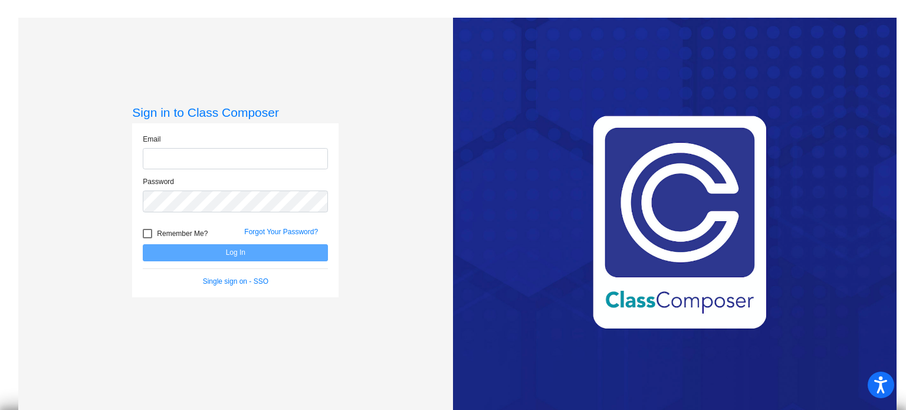
type input "[EMAIL_ADDRESS][DOMAIN_NAME]"
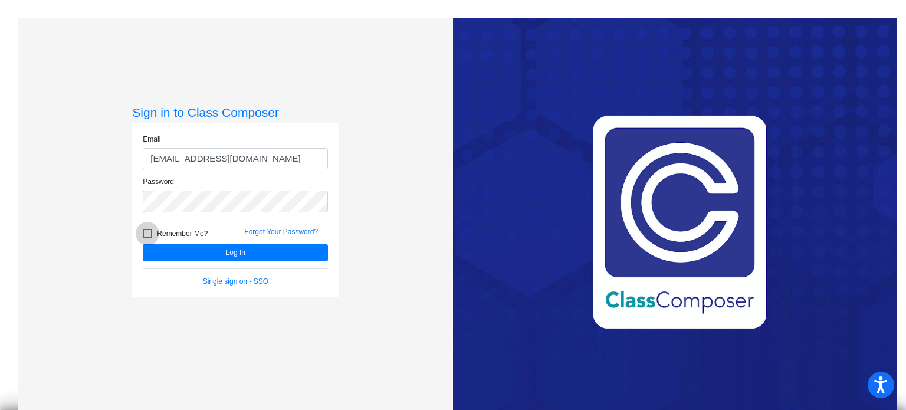
click at [146, 233] on div at bounding box center [147, 233] width 9 height 9
click at [147, 238] on input "Remember Me?" at bounding box center [147, 238] width 1 height 1
checkbox input "true"
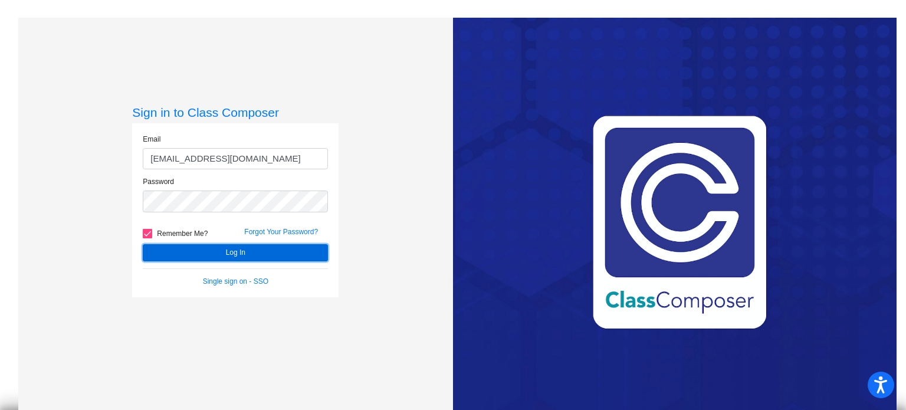
click at [269, 250] on button "Log In" at bounding box center [235, 252] width 185 height 17
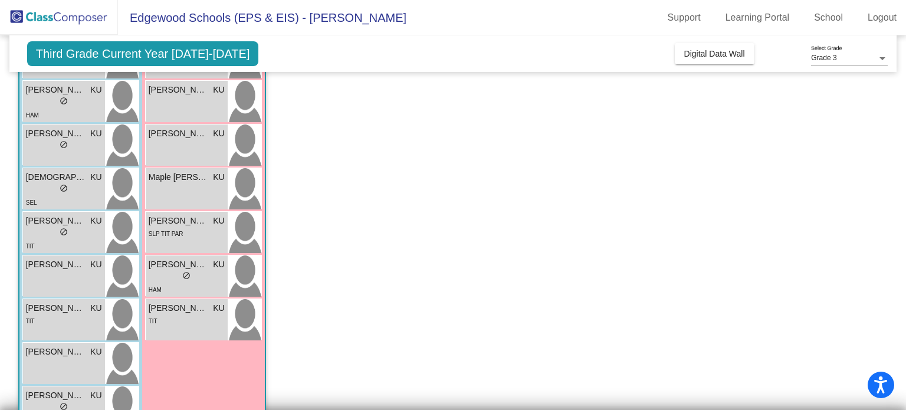
scroll to position [287, 0]
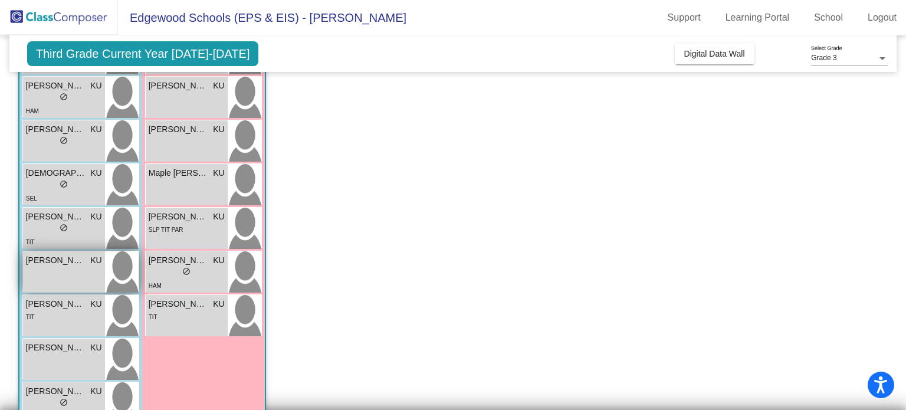
click at [61, 263] on span "[PERSON_NAME] [PERSON_NAME]" at bounding box center [55, 260] width 59 height 12
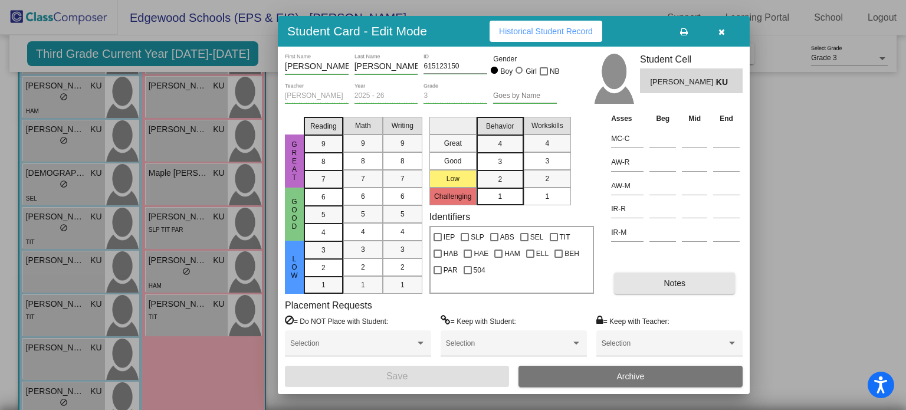
click at [694, 284] on button "Notes" at bounding box center [674, 282] width 121 height 21
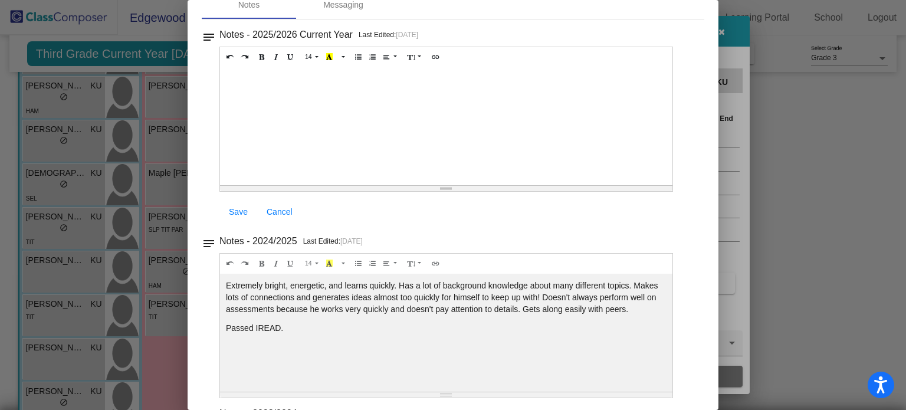
scroll to position [0, 0]
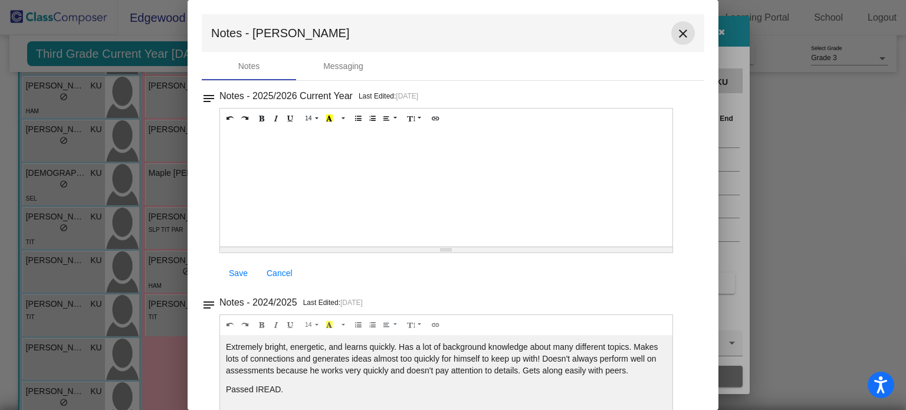
click at [680, 32] on mat-icon "close" at bounding box center [683, 34] width 14 height 14
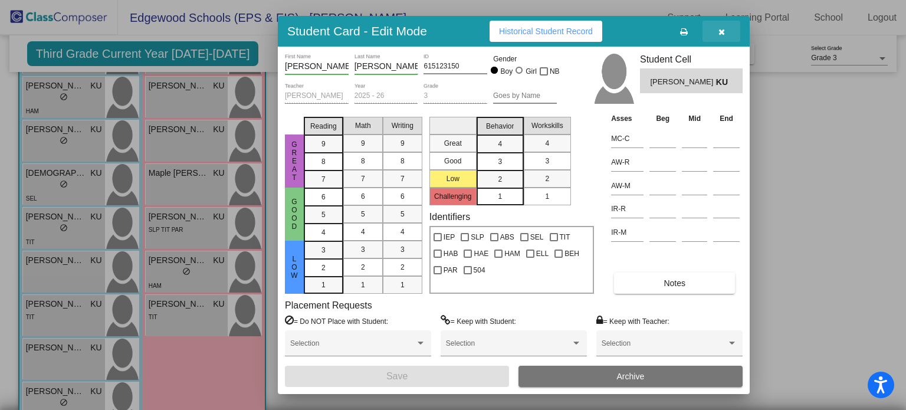
click at [721, 30] on icon "button" at bounding box center [721, 32] width 6 height 8
